Goal: Check status: Check status

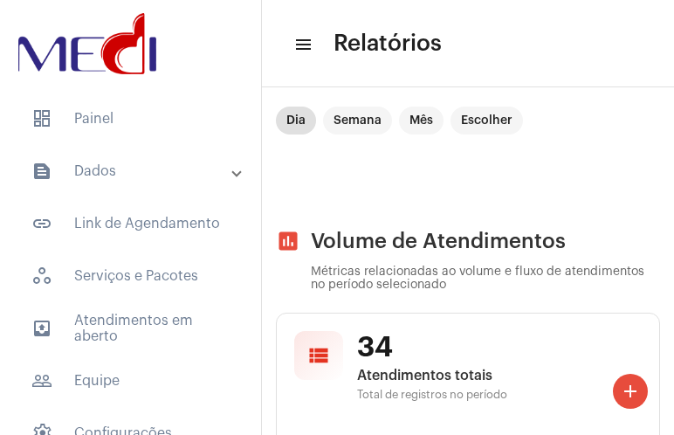
scroll to position [4576, 0]
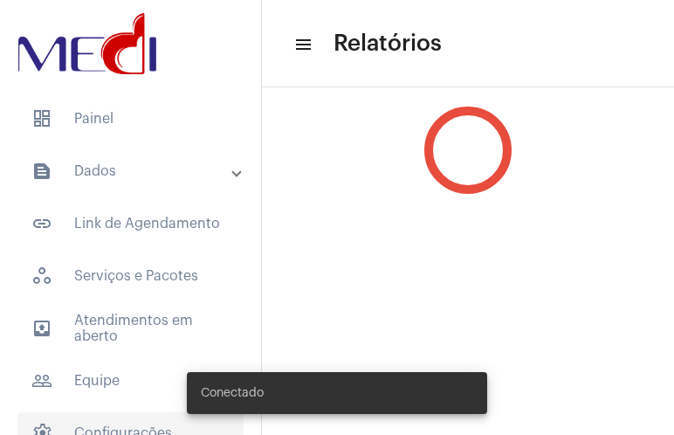
scroll to position [82, 0]
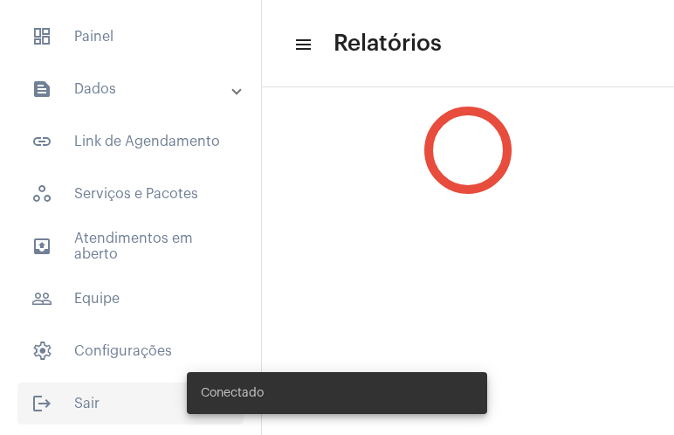
click at [114, 390] on span "logout Sair" at bounding box center [130, 403] width 226 height 42
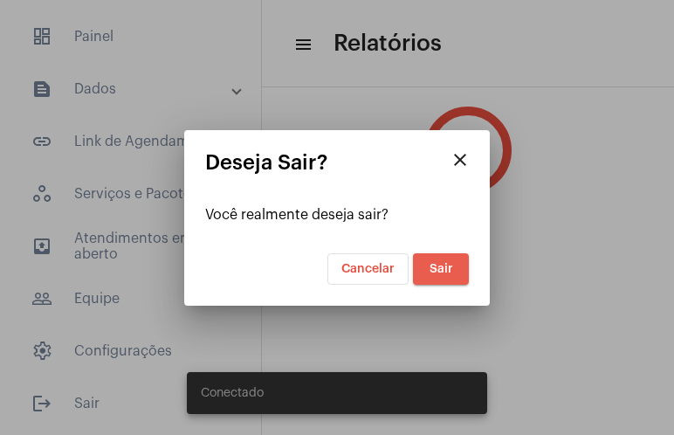
click at [440, 269] on span "Sair" at bounding box center [442, 269] width 24 height 12
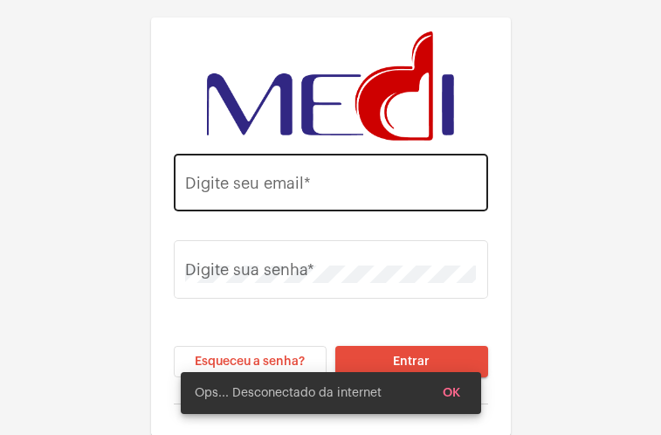
click at [320, 170] on div "Digite seu email *" at bounding box center [330, 180] width 291 height 62
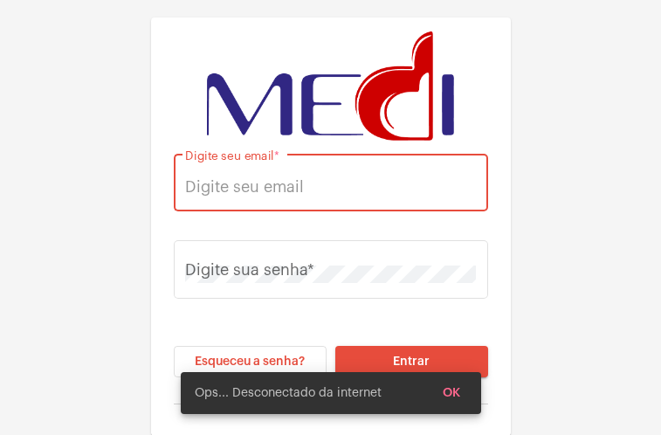
click at [292, 183] on input "Digite seu email *" at bounding box center [330, 186] width 291 height 17
type input "[EMAIL_ADDRESS][DOMAIN_NAME]"
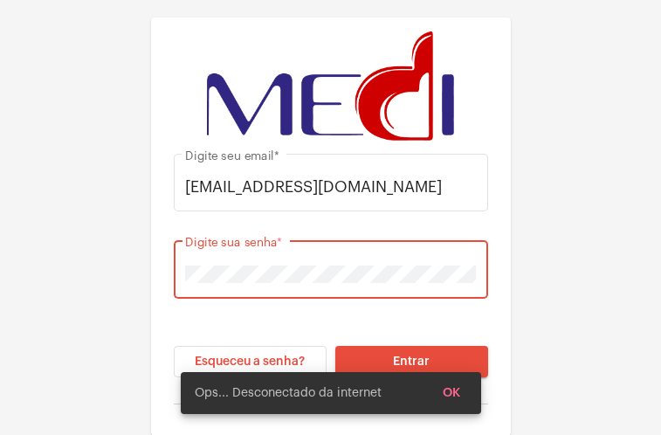
click at [335, 346] on button "Entrar" at bounding box center [411, 361] width 153 height 31
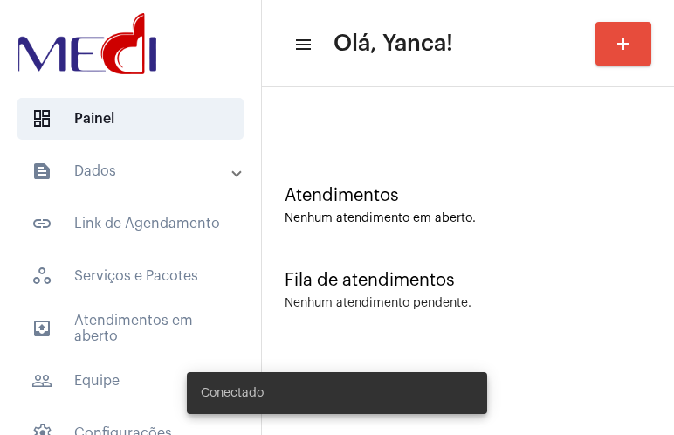
click at [170, 183] on mat-expansion-panel-header "text_snippet_outlined Dados" at bounding box center [135, 171] width 251 height 42
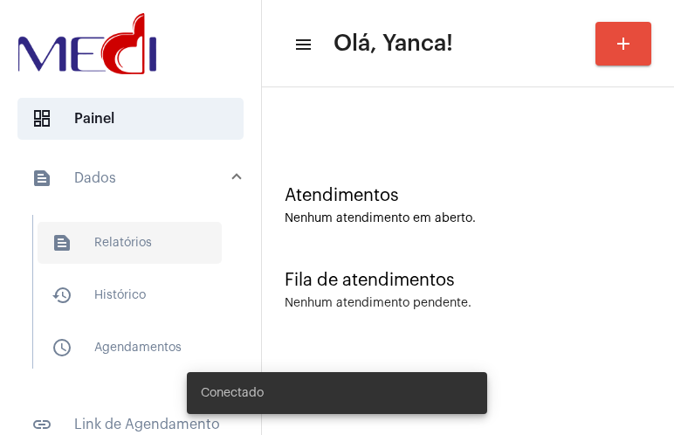
click at [139, 238] on span "text_snippet_outlined Relatórios" at bounding box center [130, 243] width 184 height 42
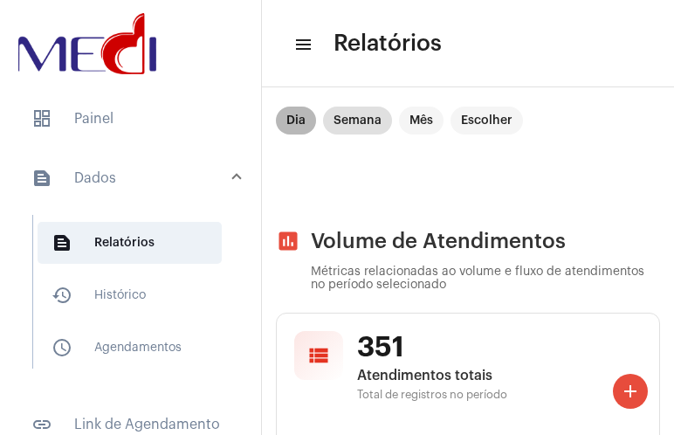
click at [281, 116] on mat-chip "Dia" at bounding box center [296, 121] width 40 height 28
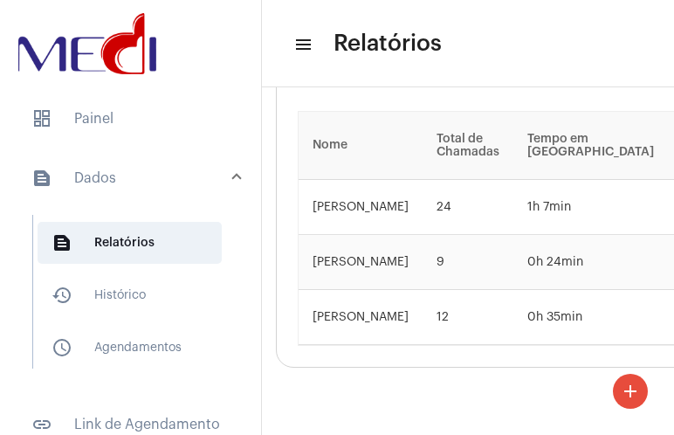
scroll to position [4631, 0]
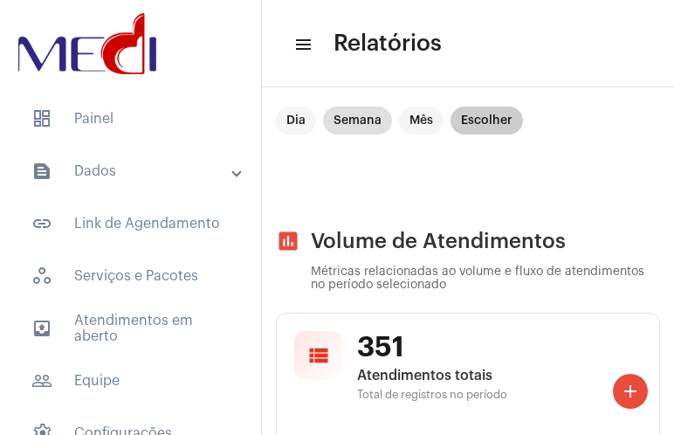
click at [484, 126] on mat-chip "Escolher" at bounding box center [487, 121] width 72 height 28
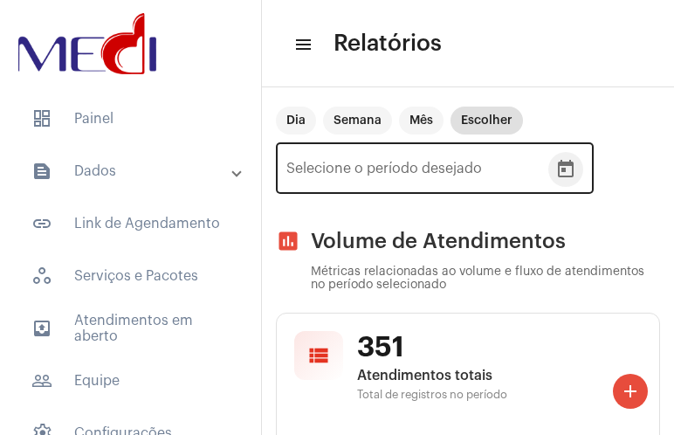
click at [572, 163] on icon "Open calendar" at bounding box center [566, 168] width 16 height 17
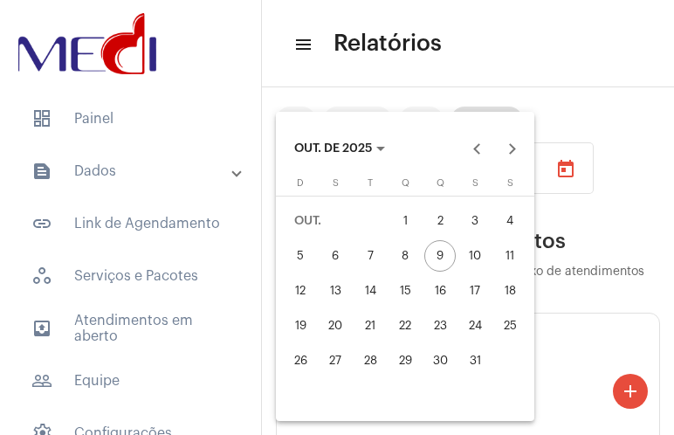
click at [515, 225] on div "4" at bounding box center [509, 220] width 31 height 31
type input "04/10/2025"
click at [510, 219] on div "4" at bounding box center [509, 220] width 31 height 31
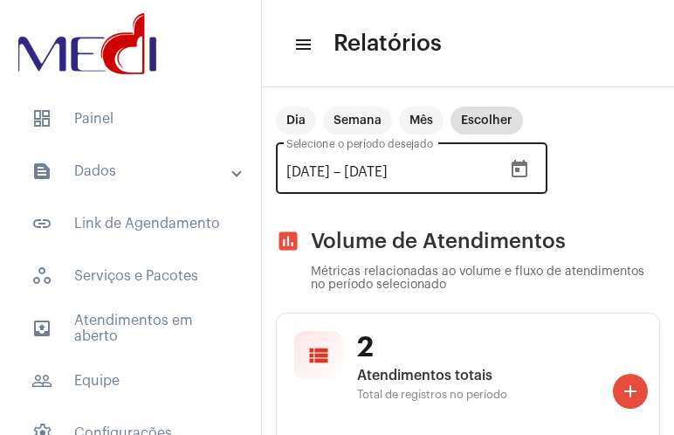
click at [530, 170] on icon "Open calendar" at bounding box center [519, 169] width 21 height 21
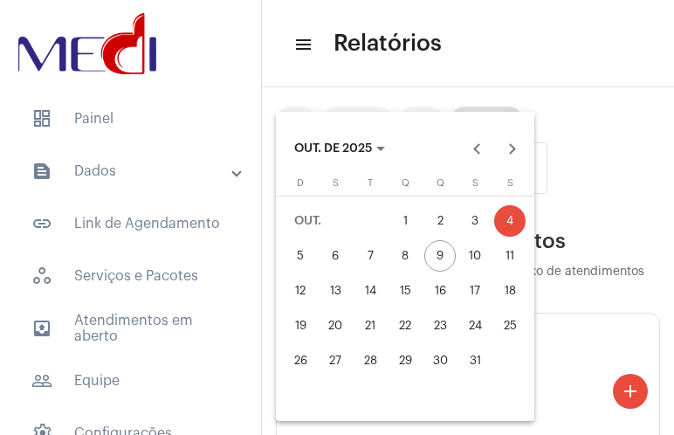
click at [348, 257] on div "6" at bounding box center [335, 255] width 31 height 31
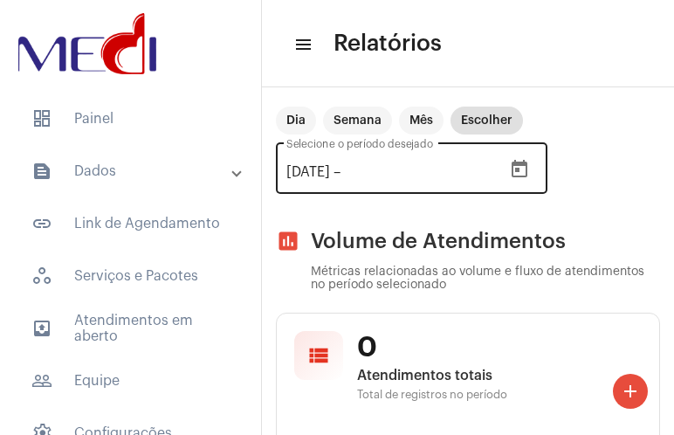
click at [530, 168] on icon "Open calendar" at bounding box center [519, 169] width 21 height 21
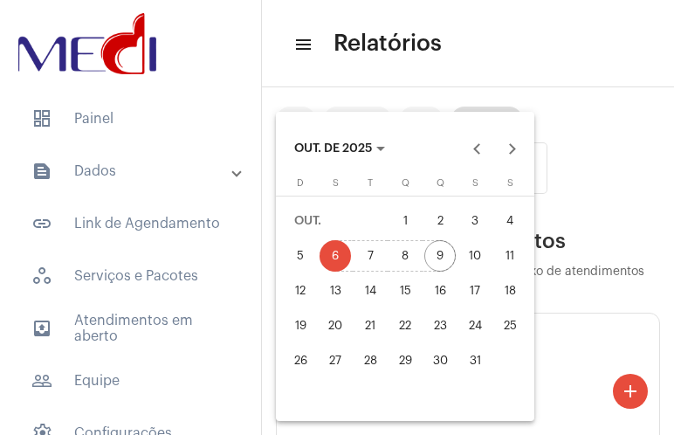
click at [450, 249] on div "9" at bounding box center [439, 255] width 31 height 31
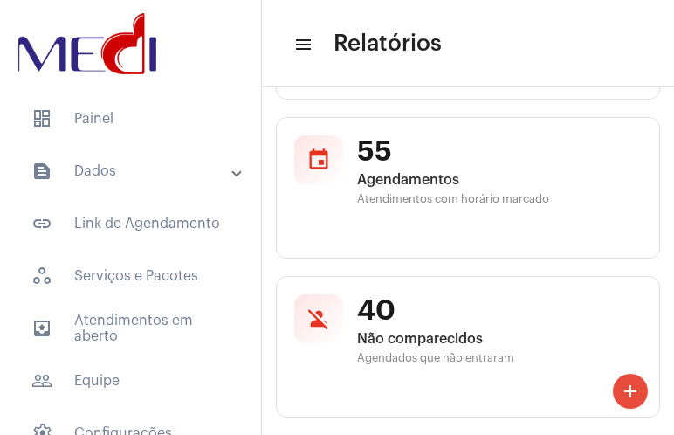
scroll to position [349, 0]
